Goal: Transaction & Acquisition: Purchase product/service

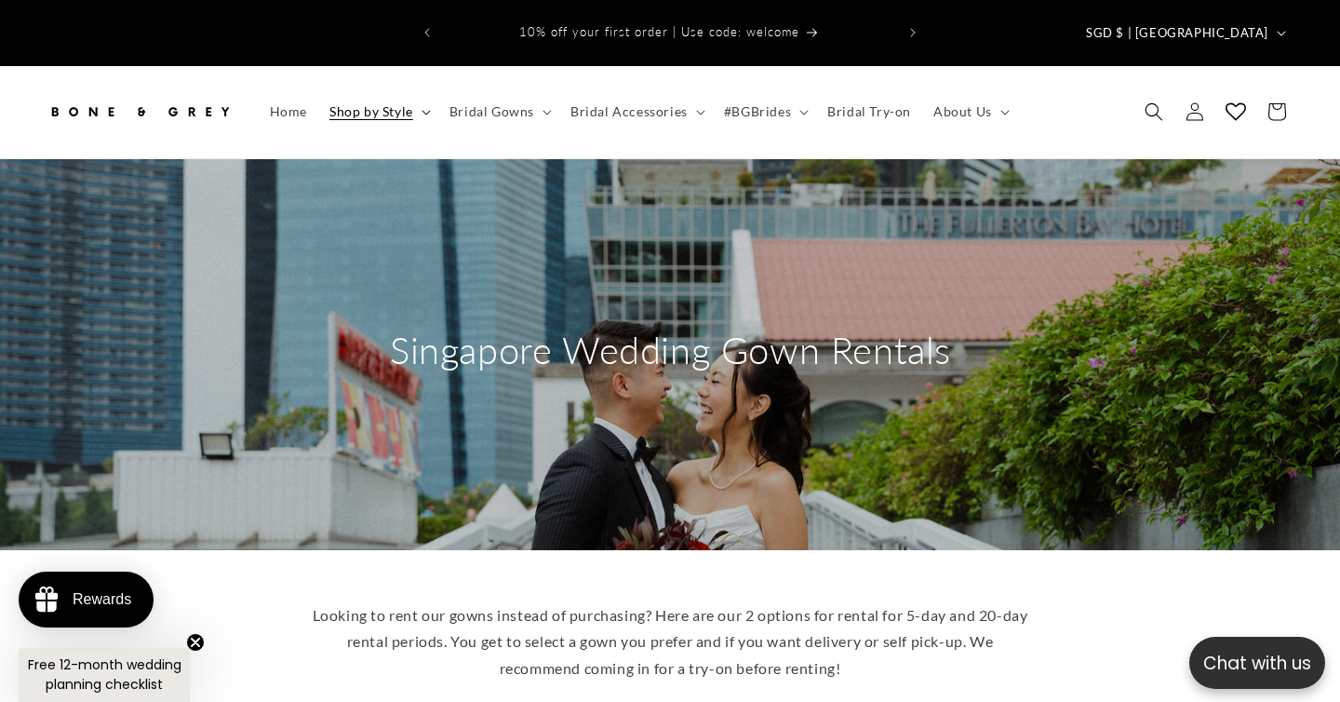
click at [368, 103] on span "Shop by Style" at bounding box center [371, 111] width 84 height 17
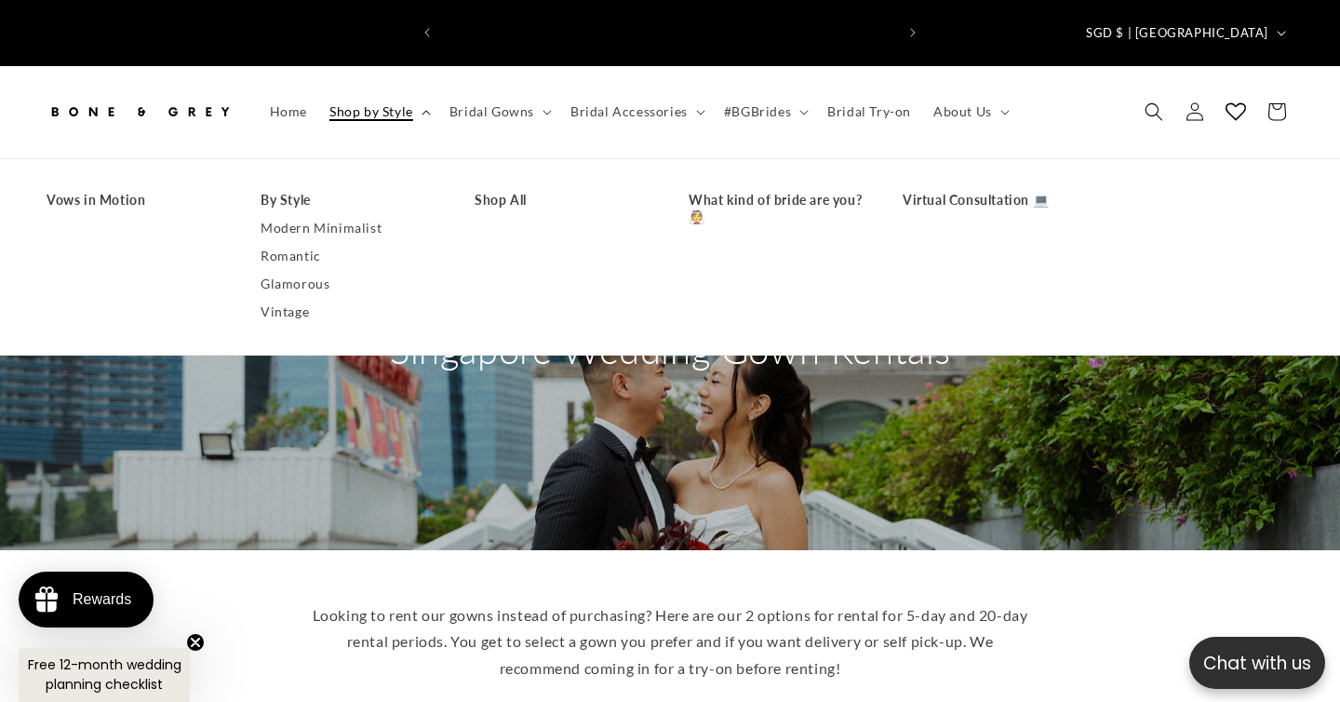
scroll to position [0, 452]
click at [504, 186] on link "Shop All" at bounding box center [563, 200] width 177 height 28
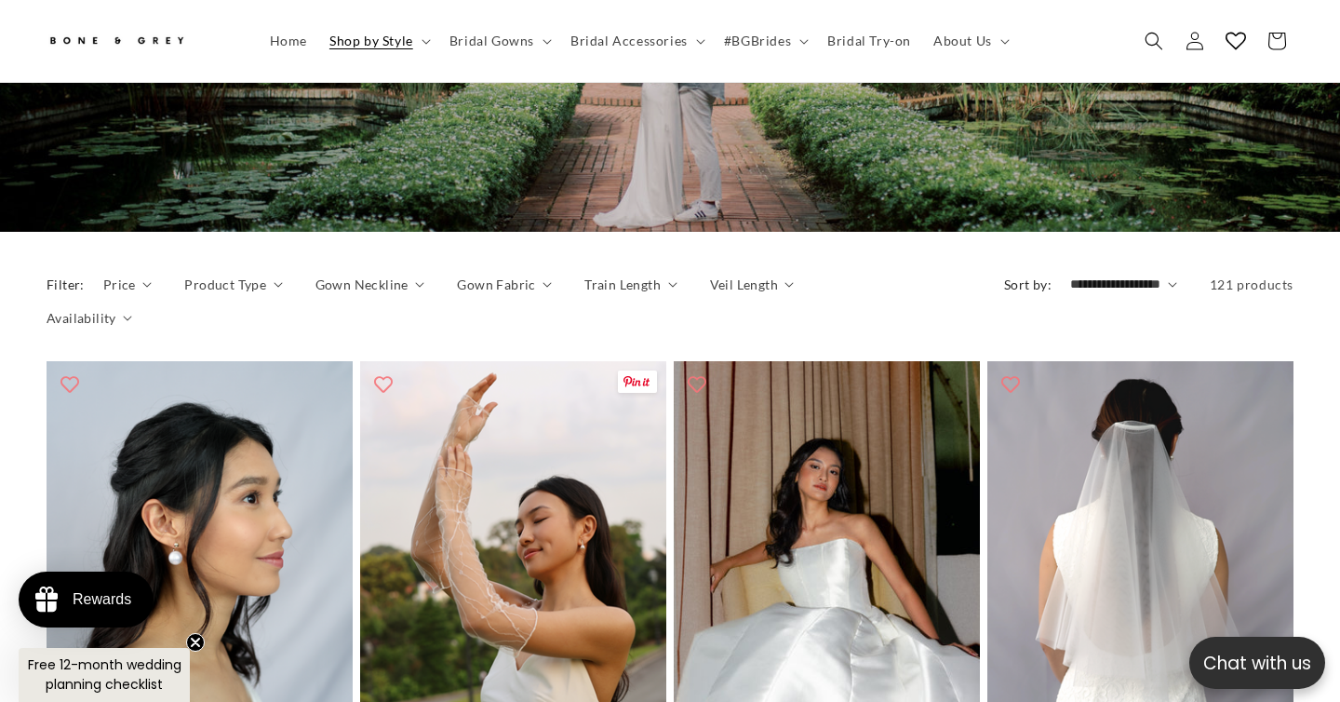
scroll to position [285, 0]
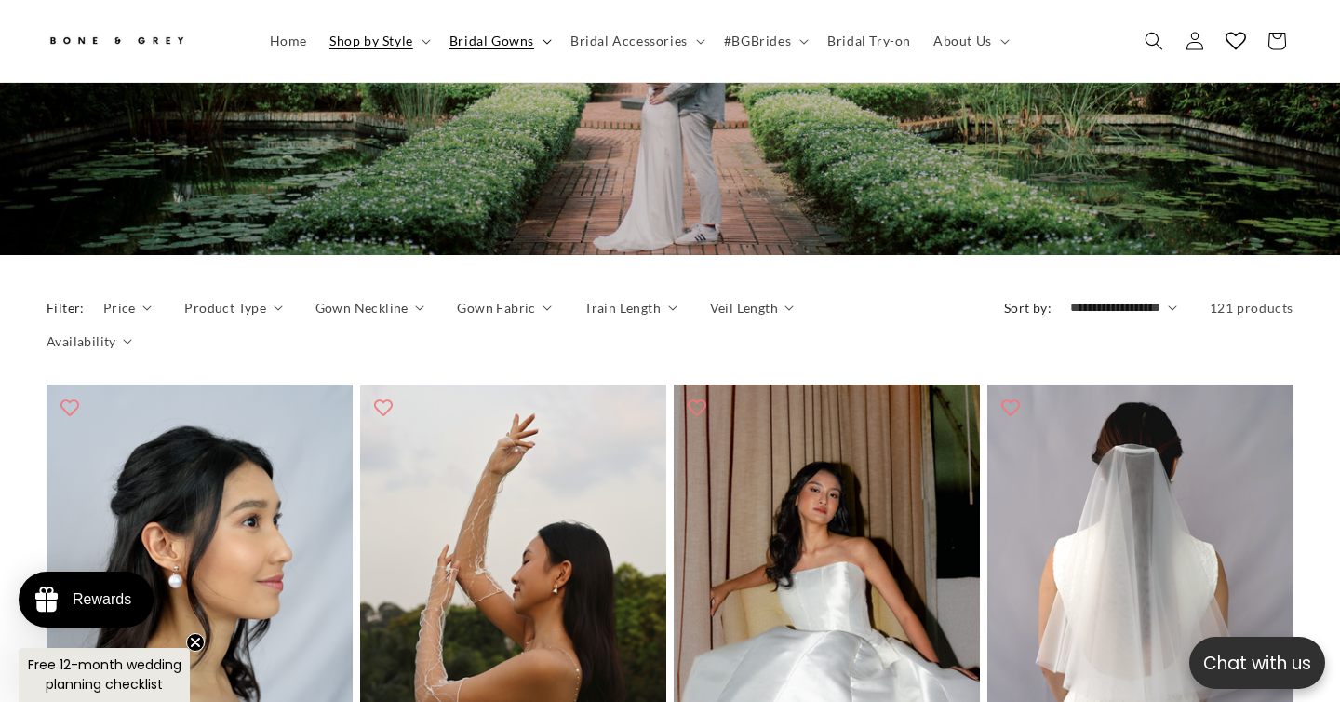
click at [505, 42] on span "Bridal Gowns" at bounding box center [491, 41] width 85 height 17
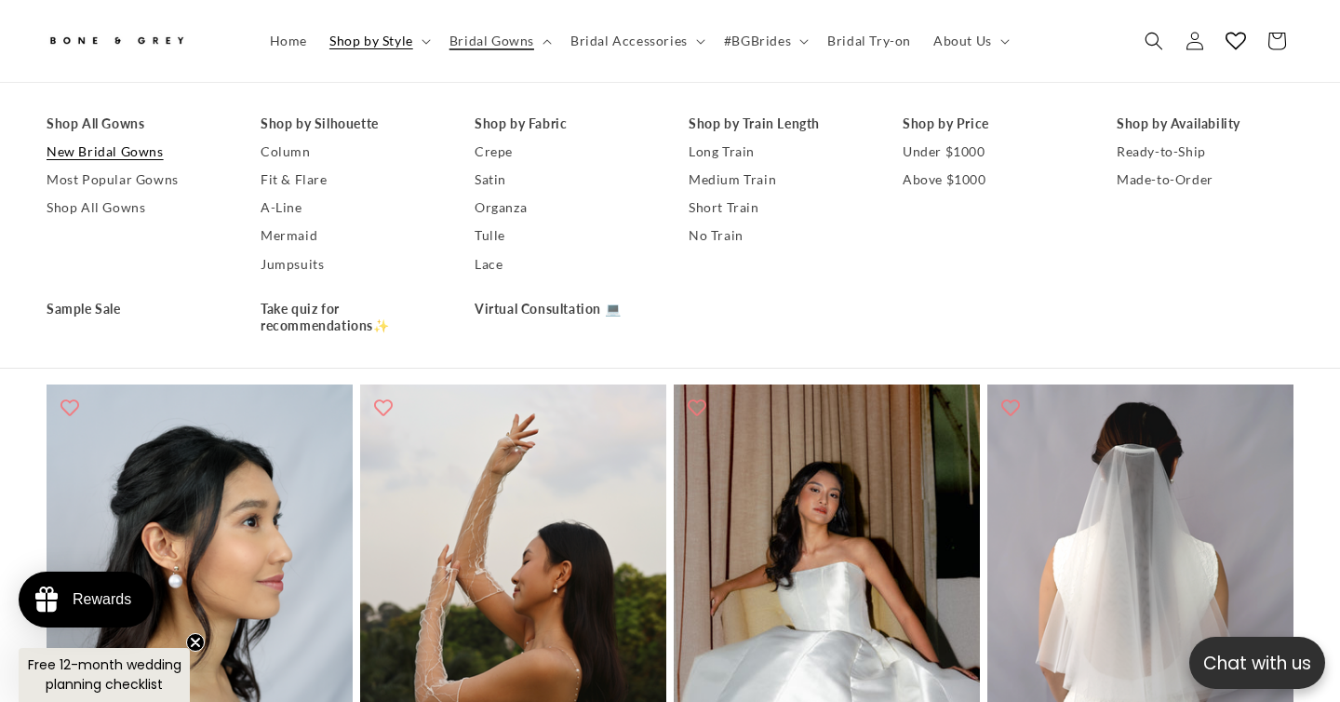
scroll to position [0, 0]
click at [114, 215] on link "Shop All Gowns" at bounding box center [135, 208] width 177 height 28
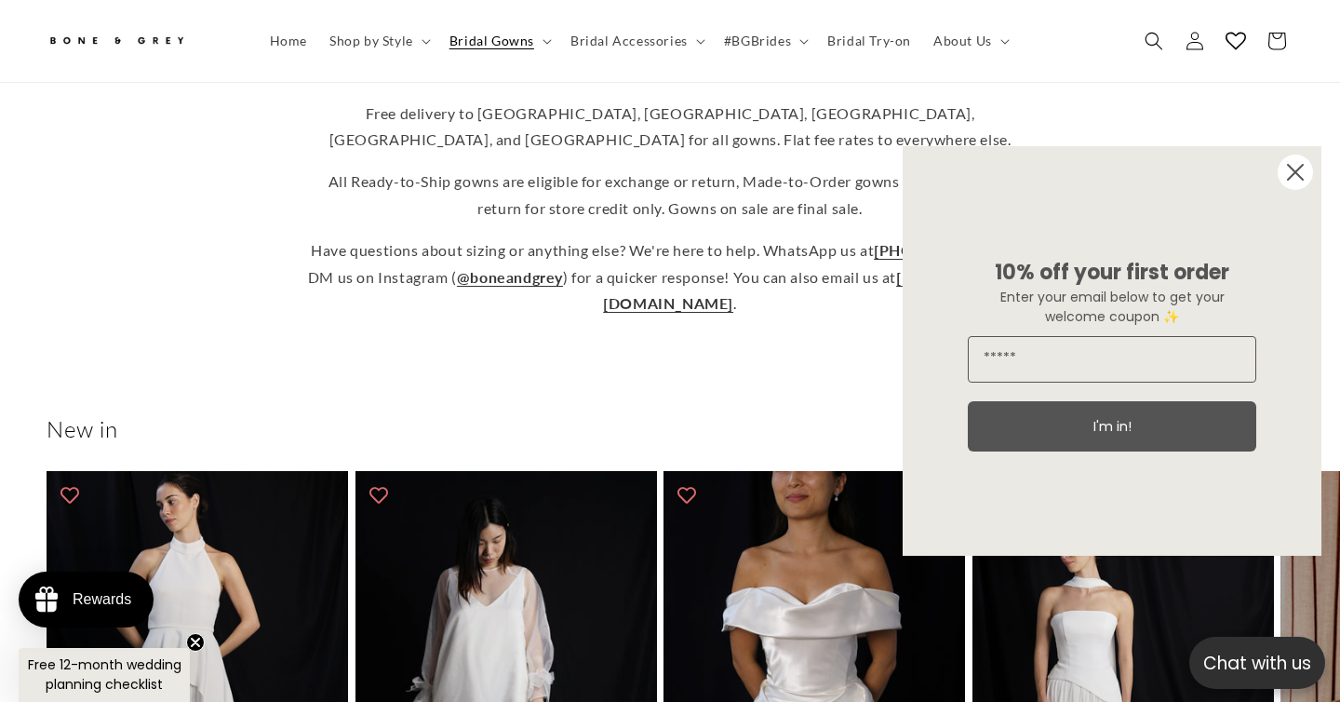
scroll to position [673, 0]
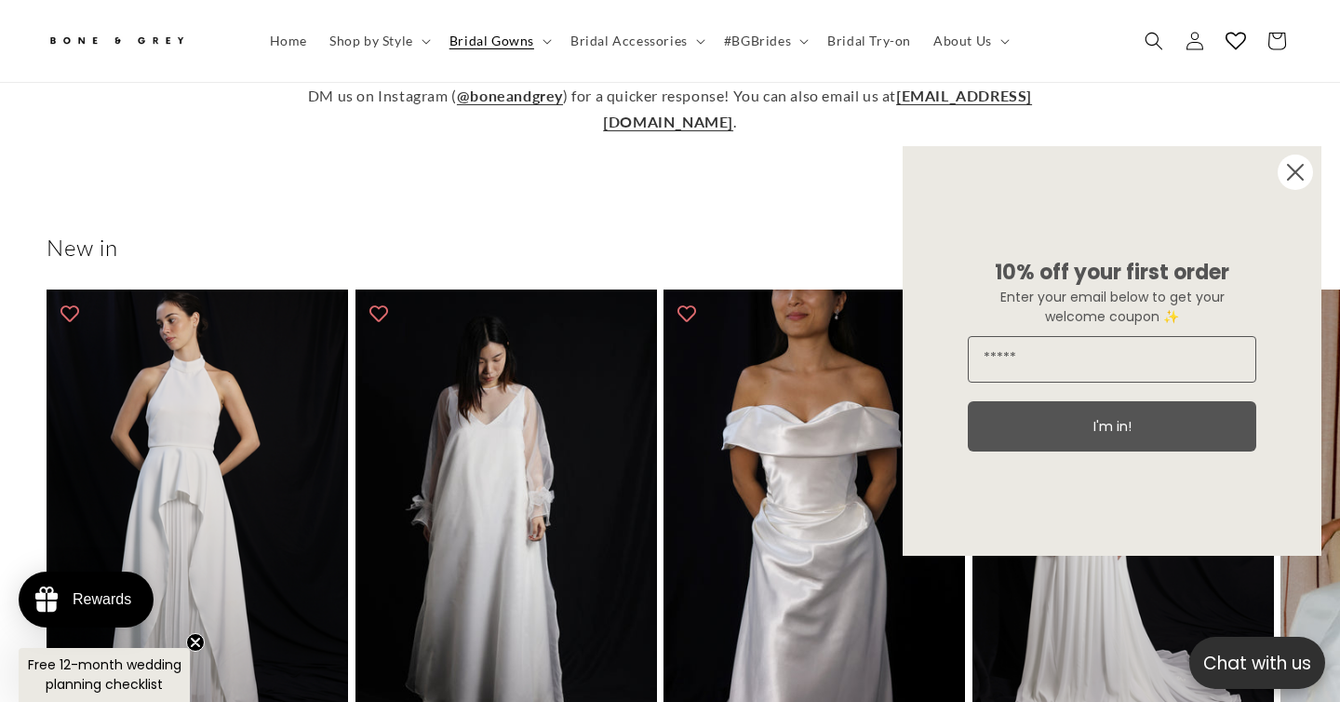
click at [1279, 177] on circle "Close dialog" at bounding box center [1295, 171] width 35 height 35
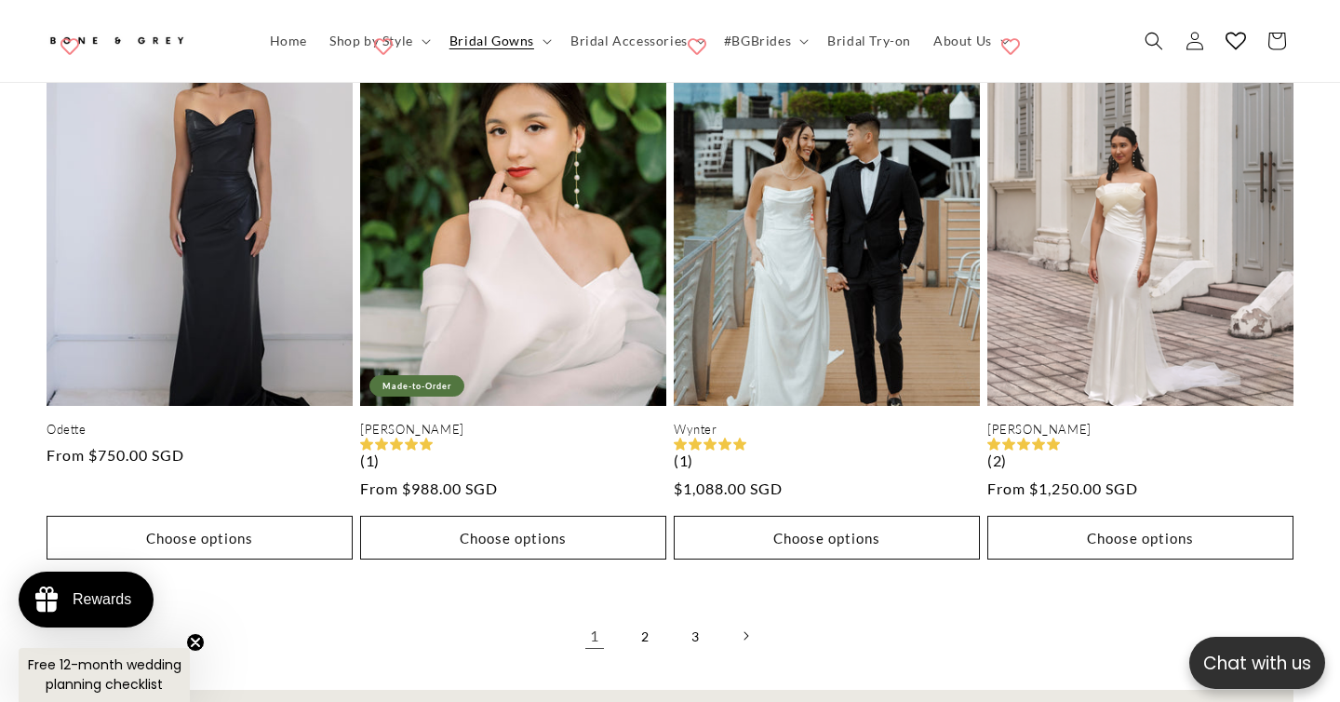
scroll to position [4520, 0]
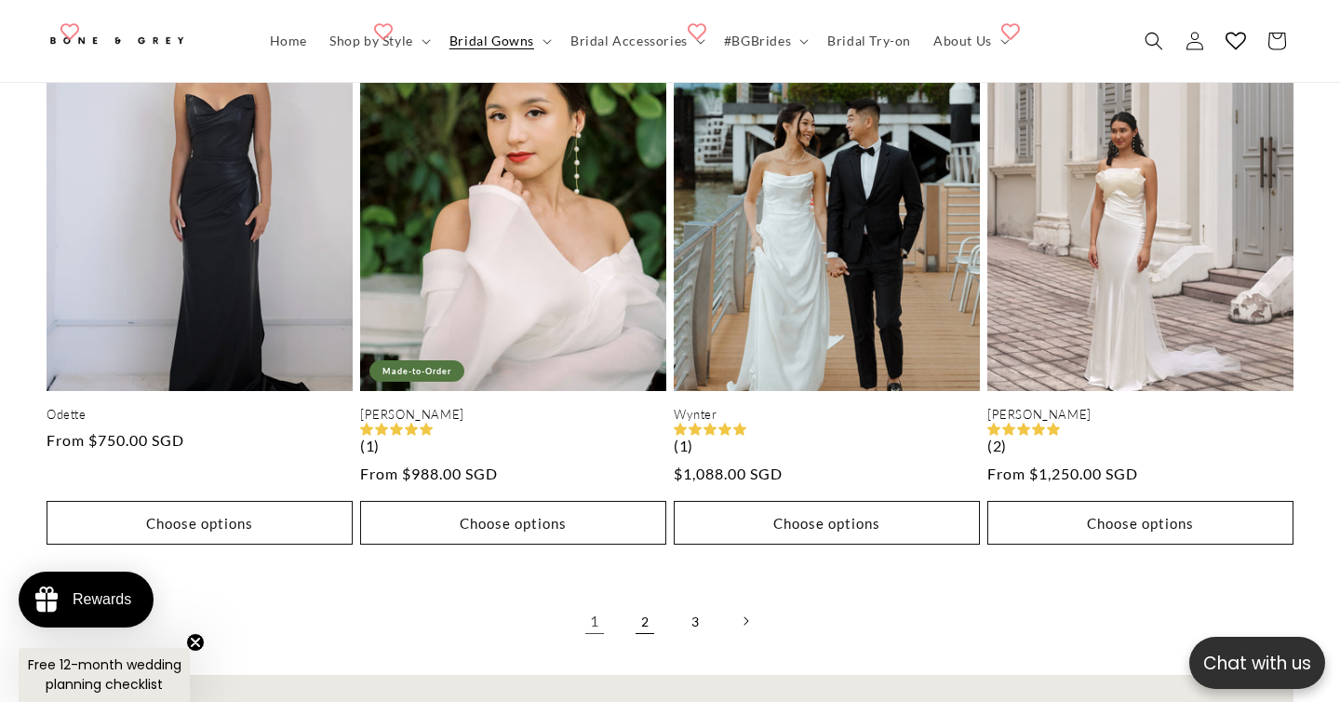
click at [646, 600] on link "2" at bounding box center [644, 620] width 41 height 41
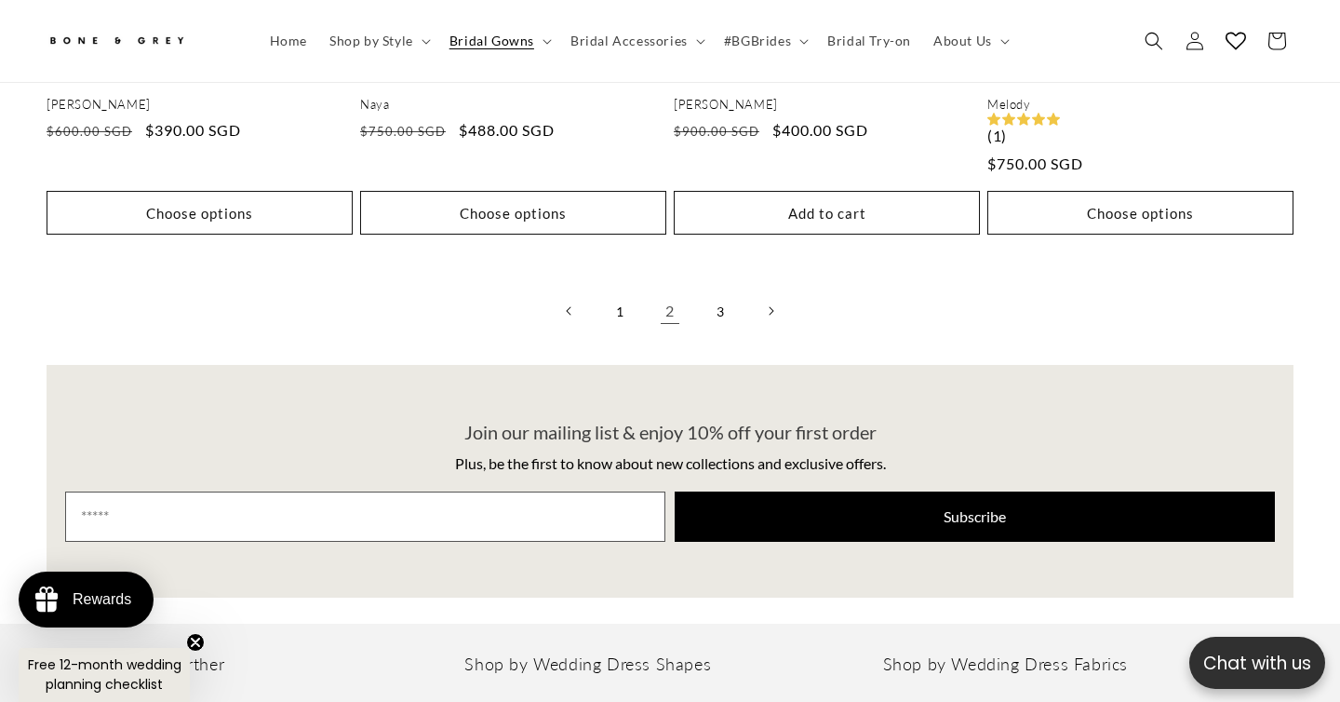
scroll to position [4882, 0]
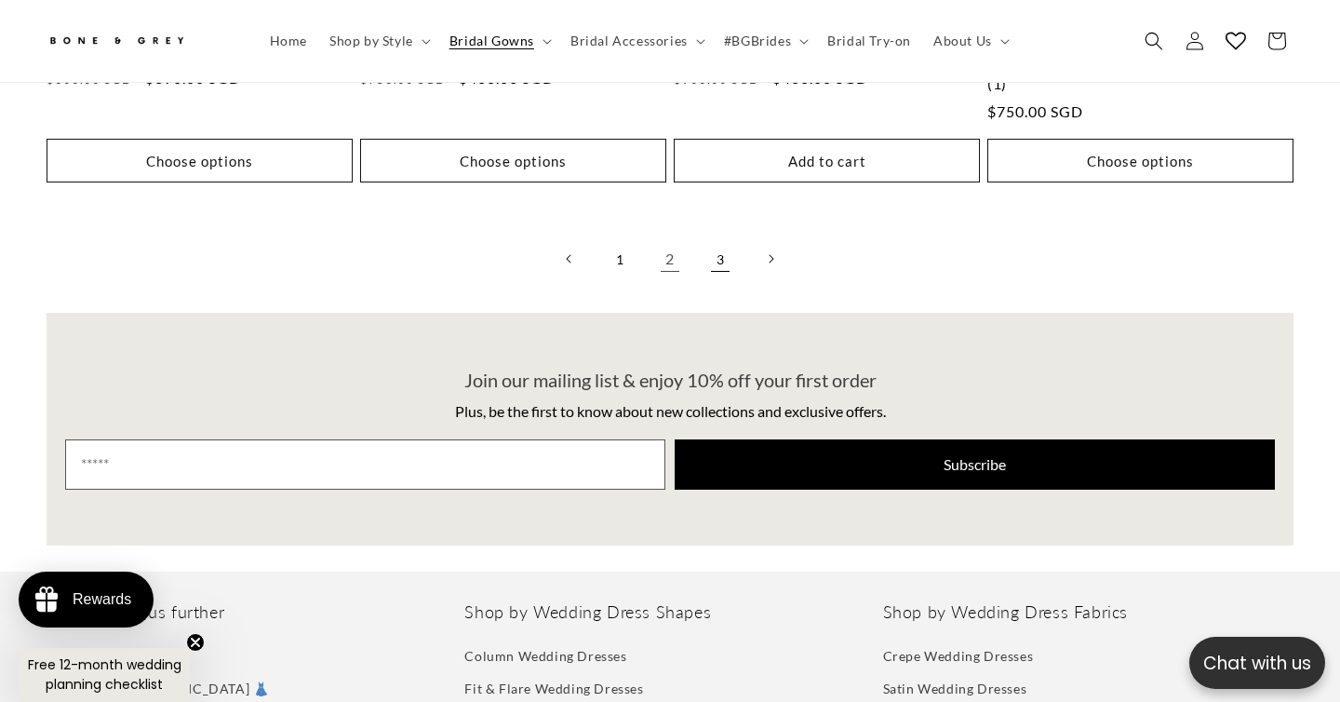
click at [723, 238] on link "3" at bounding box center [720, 258] width 41 height 41
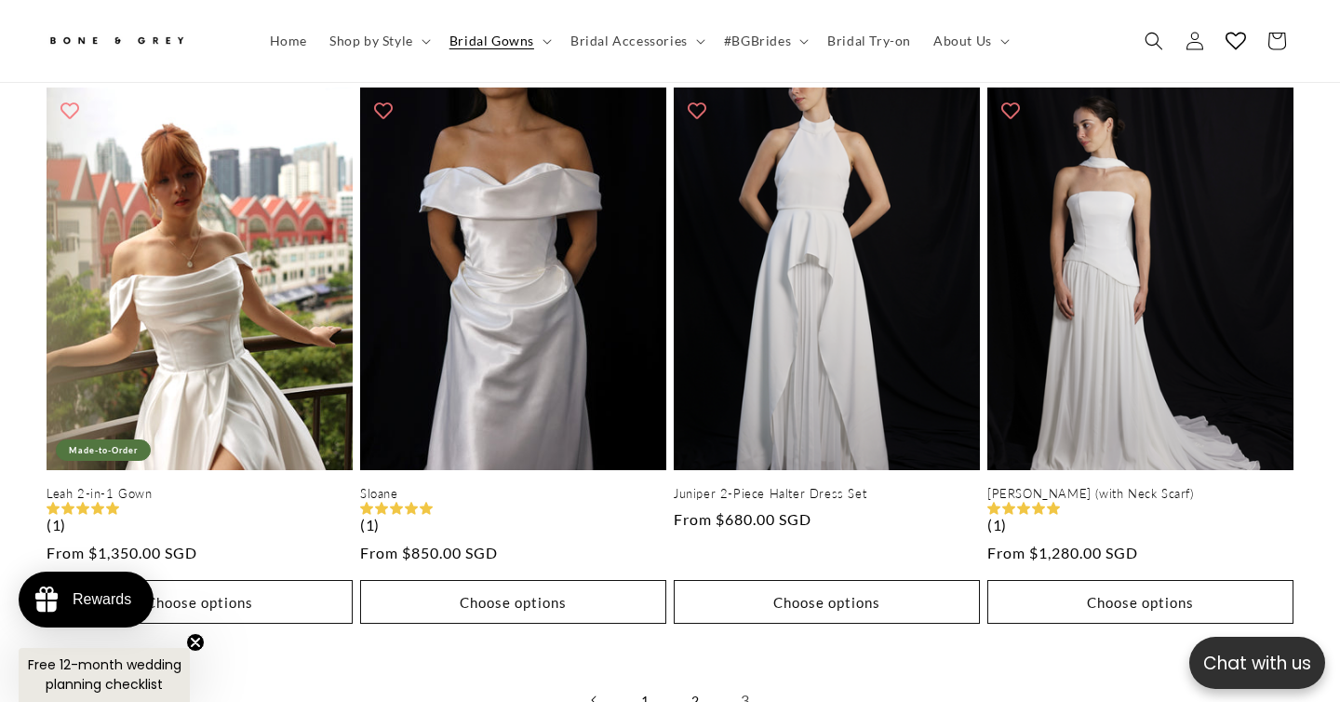
scroll to position [4218, 0]
